Goal: Transaction & Acquisition: Download file/media

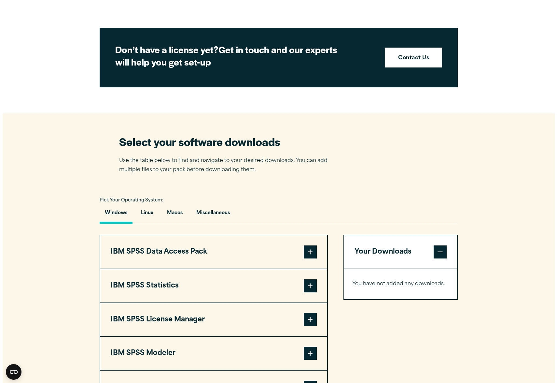
scroll to position [391, 0]
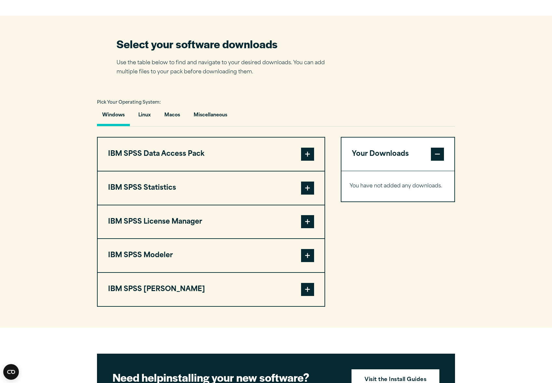
click at [311, 223] on span at bounding box center [307, 221] width 13 height 13
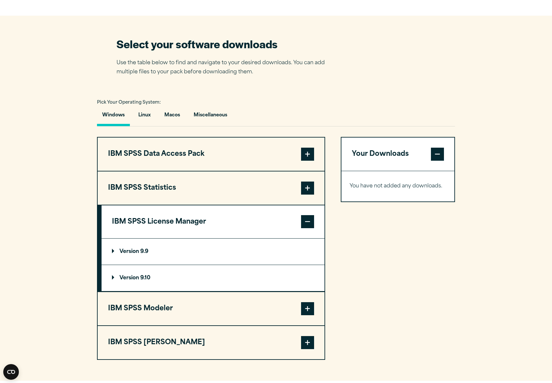
click at [112, 250] on summary "Version 9.9" at bounding box center [213, 251] width 223 height 26
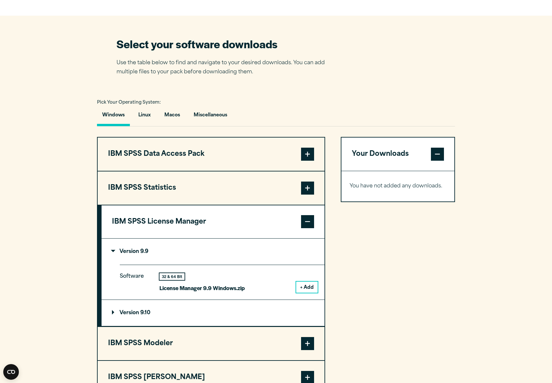
click at [309, 289] on button "+ Add" at bounding box center [306, 286] width 21 height 11
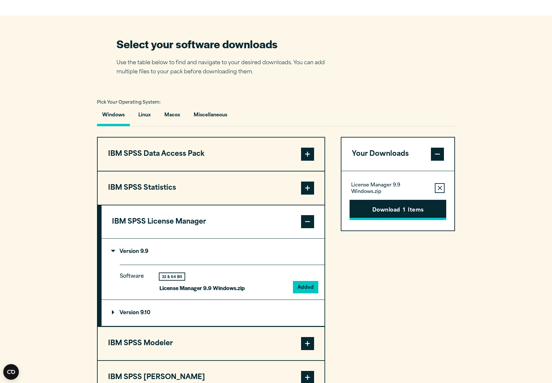
click at [408, 206] on button "Download 1 Items" at bounding box center [398, 210] width 97 height 20
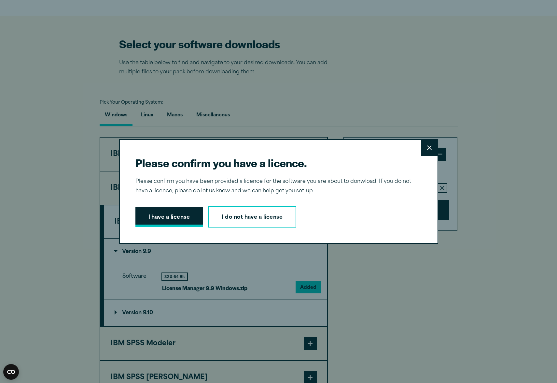
click at [178, 210] on button "I have a license" at bounding box center [170, 217] width 68 height 20
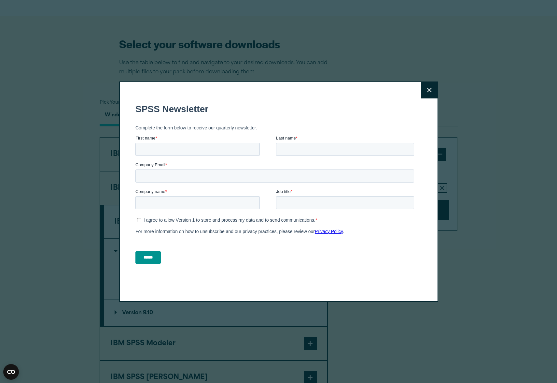
click at [425, 160] on div "Close" at bounding box center [278, 191] width 319 height 220
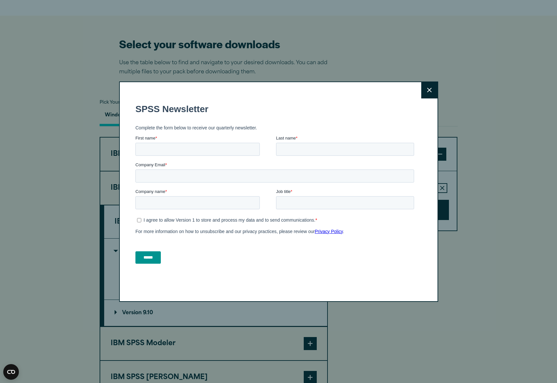
click at [430, 93] on button "Close" at bounding box center [429, 90] width 16 height 16
